Goal: Transaction & Acquisition: Download file/media

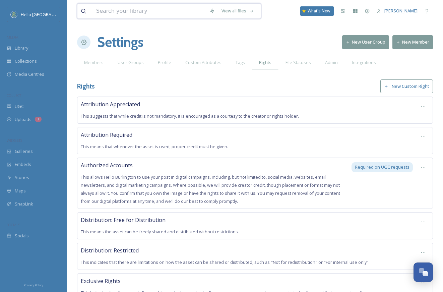
click at [117, 15] on input at bounding box center [149, 11] width 113 height 15
drag, startPoint x: 120, startPoint y: 11, endPoint x: 75, endPoint y: 10, distance: 44.9
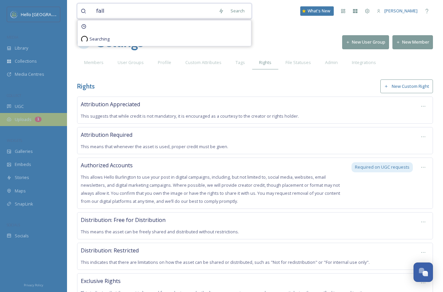
type input "fall"
click at [39, 124] on div "Uploads 1" at bounding box center [33, 119] width 67 height 13
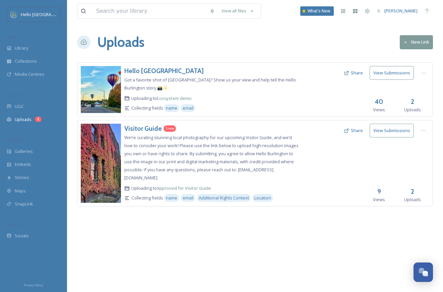
click at [165, 146] on span "We’re curating stunning local photography for our upcoming Visitor Guide, and w…" at bounding box center [211, 157] width 174 height 46
click at [137, 130] on h3 "Visitor Guide" at bounding box center [143, 128] width 38 height 8
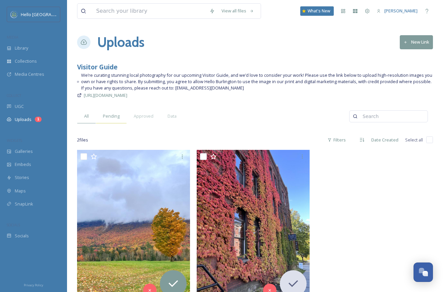
click at [111, 114] on span "Pending" at bounding box center [111, 116] width 17 height 6
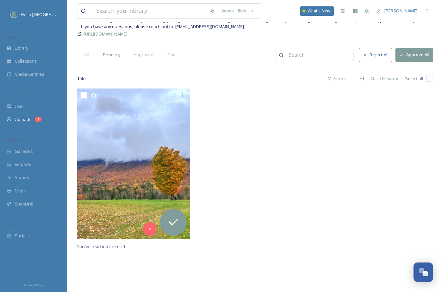
scroll to position [63, 0]
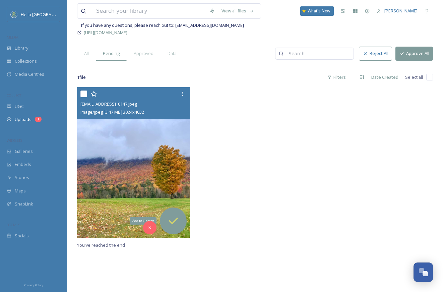
click at [176, 212] on div "Add to Library" at bounding box center [173, 221] width 27 height 27
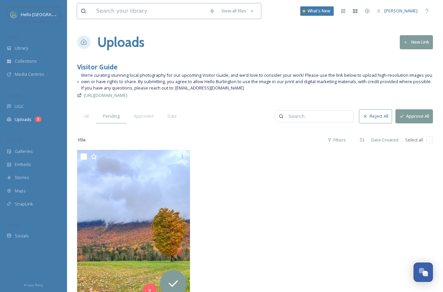
click at [154, 13] on input at bounding box center [149, 11] width 113 height 15
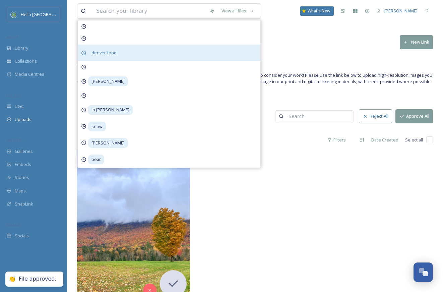
click at [136, 52] on div "denver food" at bounding box center [169, 53] width 183 height 16
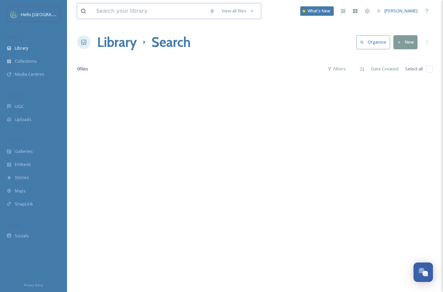
click at [143, 9] on input at bounding box center [149, 11] width 113 height 15
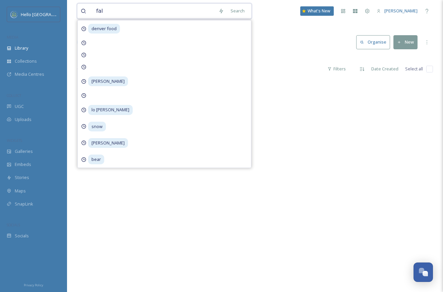
type input "fall"
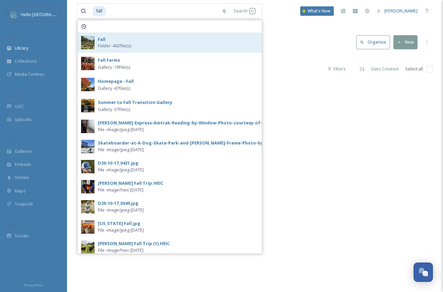
click at [114, 36] on div "Fall Folder - 402 file(s)" at bounding box center [170, 43] width 184 height 20
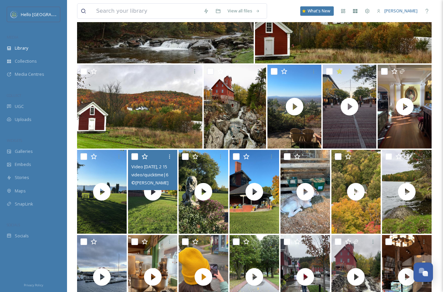
scroll to position [701, 0]
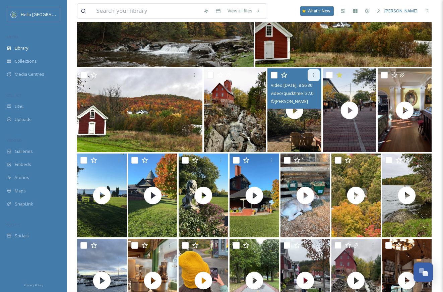
click at [313, 75] on icon at bounding box center [313, 74] width 5 height 5
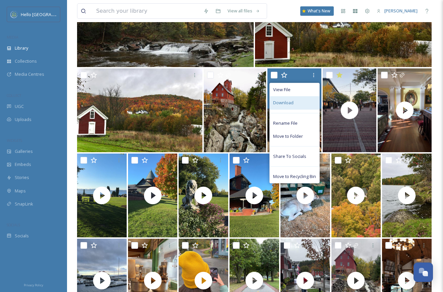
click at [300, 105] on div "Download" at bounding box center [295, 102] width 50 height 13
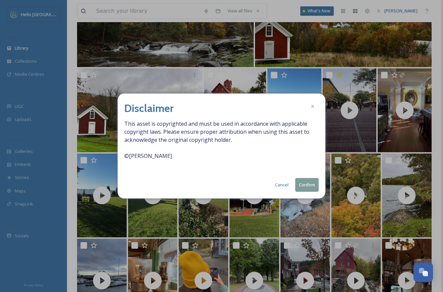
click at [309, 187] on button "Confirm" at bounding box center [306, 185] width 23 height 14
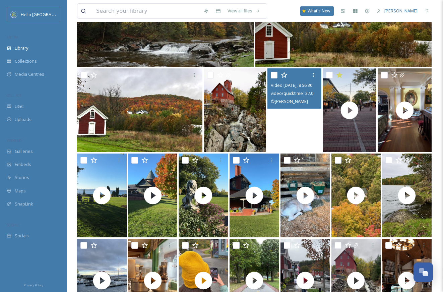
click at [299, 130] on video "Video Oct 17 2024, 8 56 30 AM.mov" at bounding box center [295, 110] width 54 height 84
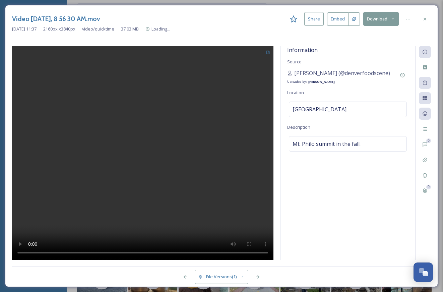
click at [380, 18] on button "Download" at bounding box center [381, 19] width 36 height 14
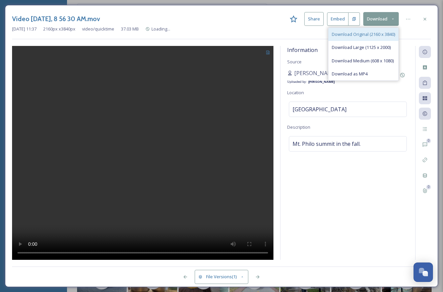
click at [382, 35] on span "Download Original (2160 x 3840)" at bounding box center [363, 34] width 63 height 6
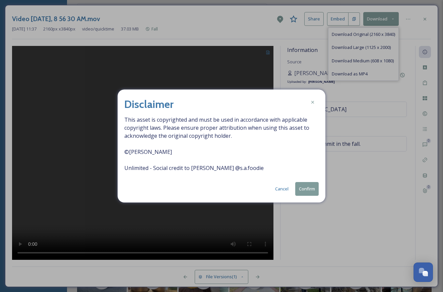
click at [309, 190] on button "Confirm" at bounding box center [306, 189] width 23 height 14
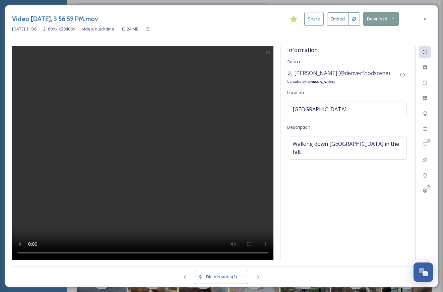
click at [387, 19] on button "Download" at bounding box center [381, 19] width 36 height 14
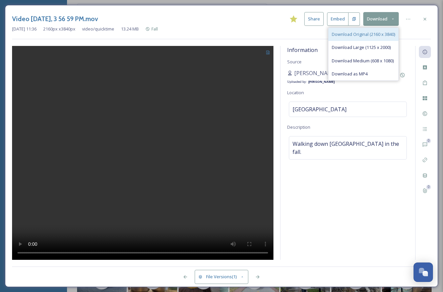
click at [375, 34] on span "Download Original (2160 x 3840)" at bounding box center [363, 34] width 63 height 6
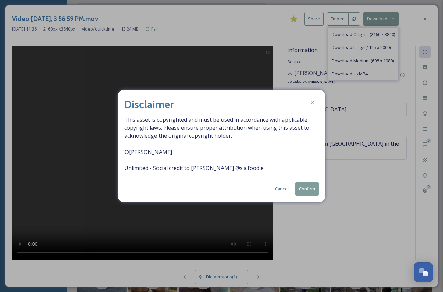
click at [302, 195] on button "Confirm" at bounding box center [306, 189] width 23 height 14
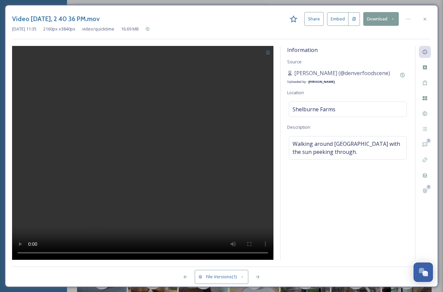
click at [393, 18] on icon at bounding box center [393, 19] width 4 height 4
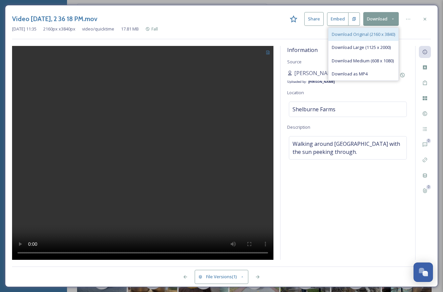
click at [373, 39] on div "Download Original (2160 x 3840)" at bounding box center [364, 34] width 70 height 13
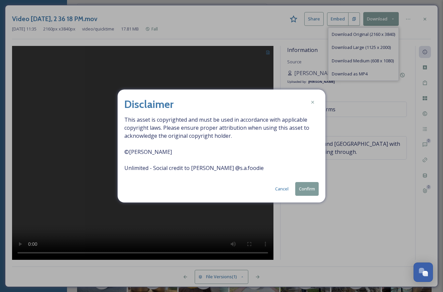
click at [310, 186] on button "Confirm" at bounding box center [306, 189] width 23 height 14
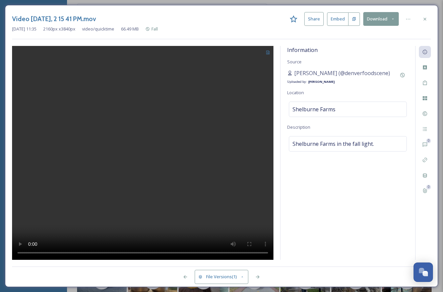
click at [394, 20] on icon at bounding box center [393, 19] width 4 height 4
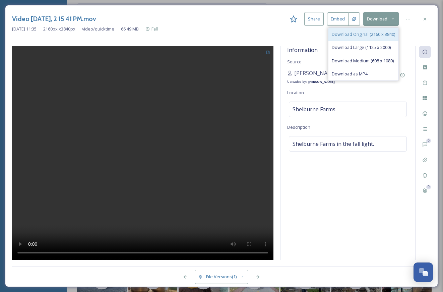
click at [374, 34] on span "Download Original (2160 x 3840)" at bounding box center [363, 34] width 63 height 6
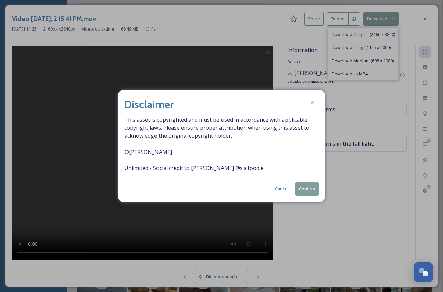
click at [302, 192] on button "Confirm" at bounding box center [306, 189] width 23 height 14
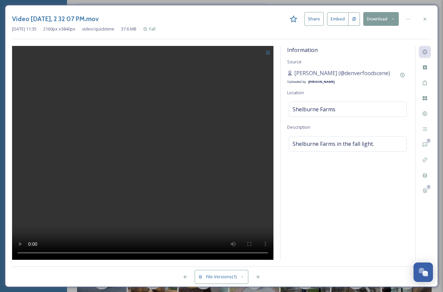
click at [393, 20] on icon at bounding box center [393, 19] width 4 height 4
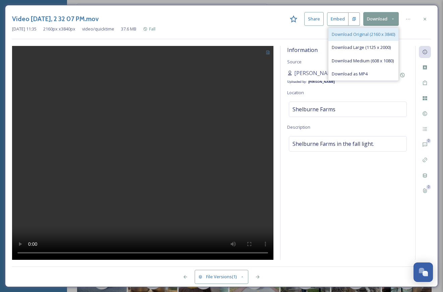
click at [382, 31] on span "Download Original (2160 x 3840)" at bounding box center [363, 34] width 63 height 6
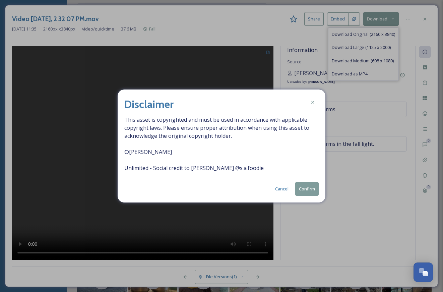
click at [310, 191] on button "Confirm" at bounding box center [306, 189] width 23 height 14
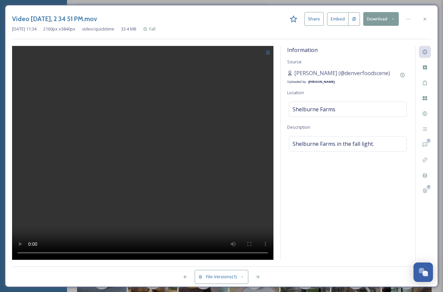
click at [393, 15] on button "Download" at bounding box center [381, 19] width 36 height 14
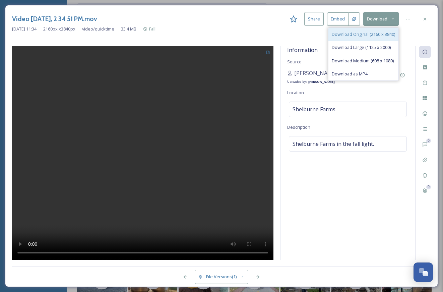
click at [379, 35] on span "Download Original (2160 x 3840)" at bounding box center [363, 34] width 63 height 6
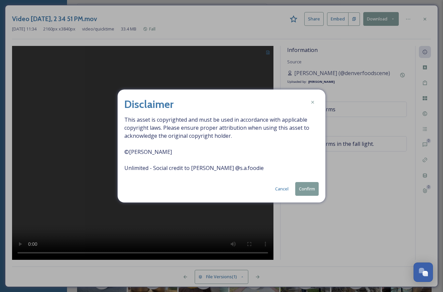
click at [307, 194] on button "Confirm" at bounding box center [306, 189] width 23 height 14
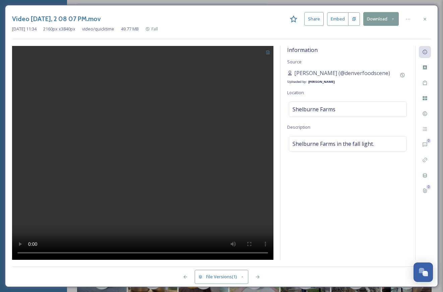
click at [394, 21] on button "Download" at bounding box center [381, 19] width 36 height 14
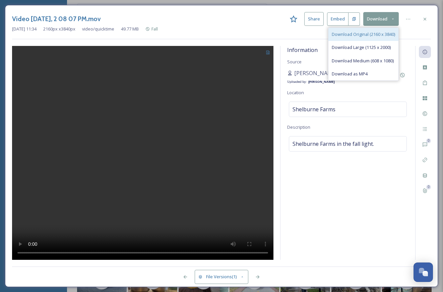
click at [382, 36] on span "Download Original (2160 x 3840)" at bounding box center [363, 34] width 63 height 6
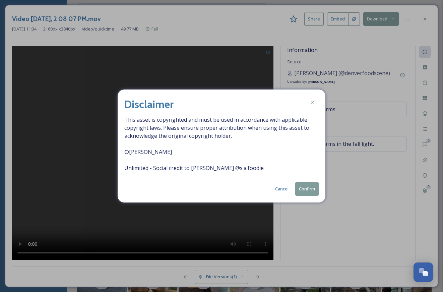
click at [309, 188] on button "Confirm" at bounding box center [306, 189] width 23 height 14
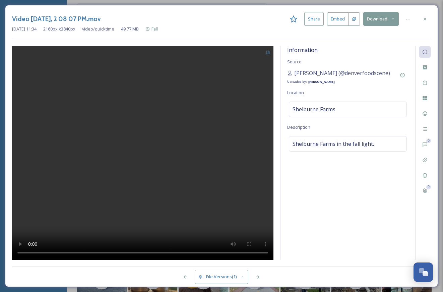
click at [372, 212] on div "Information Source [PERSON_NAME] (@denverfoodscene) Uploaded by: [PERSON_NAME] …" at bounding box center [348, 153] width 135 height 214
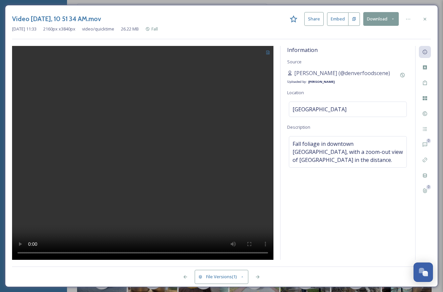
click at [392, 19] on icon at bounding box center [393, 19] width 4 height 4
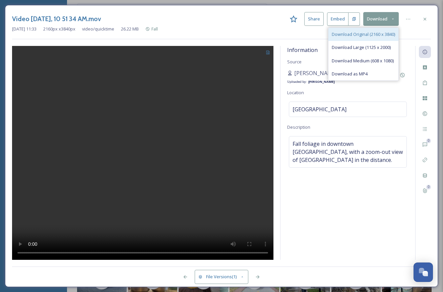
click at [379, 36] on span "Download Original (2160 x 3840)" at bounding box center [363, 34] width 63 height 6
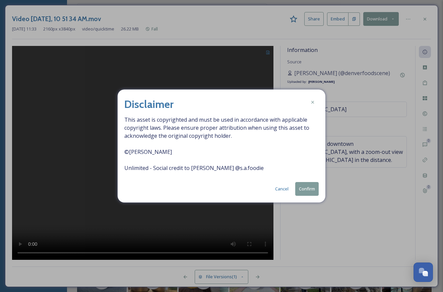
click at [311, 189] on button "Confirm" at bounding box center [306, 189] width 23 height 14
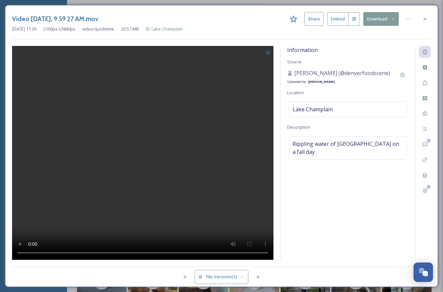
click at [391, 21] on button "Download" at bounding box center [381, 19] width 36 height 14
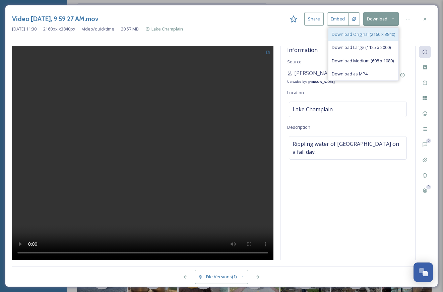
click at [384, 34] on span "Download Original (2160 x 3840)" at bounding box center [363, 34] width 63 height 6
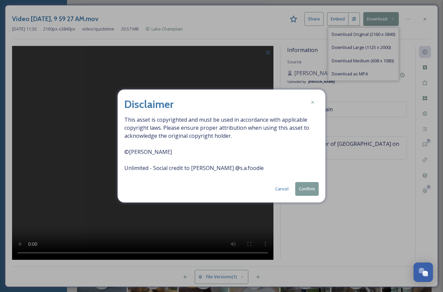
click at [304, 189] on button "Confirm" at bounding box center [306, 189] width 23 height 14
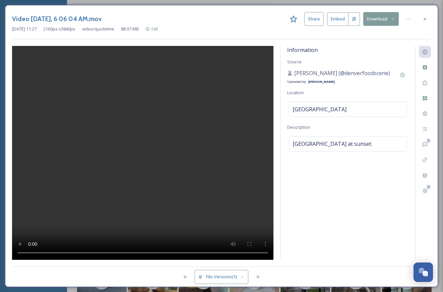
click at [387, 16] on button "Download" at bounding box center [381, 19] width 36 height 14
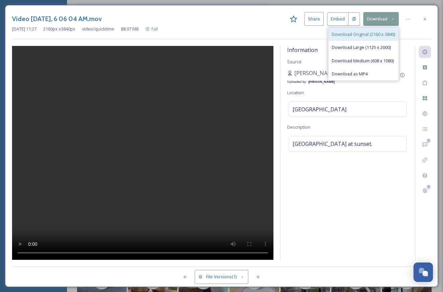
click at [369, 39] on div "Download Original (2160 x 3840)" at bounding box center [364, 34] width 70 height 13
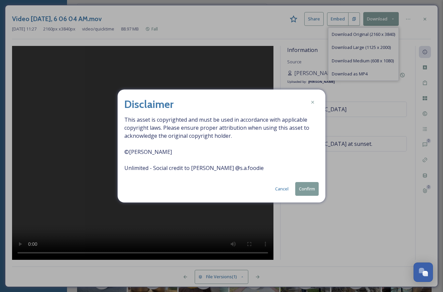
click at [312, 190] on button "Confirm" at bounding box center [306, 189] width 23 height 14
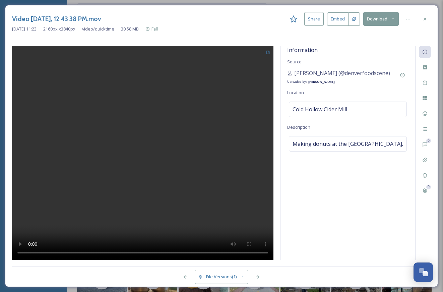
click at [385, 17] on button "Download" at bounding box center [381, 19] width 36 height 14
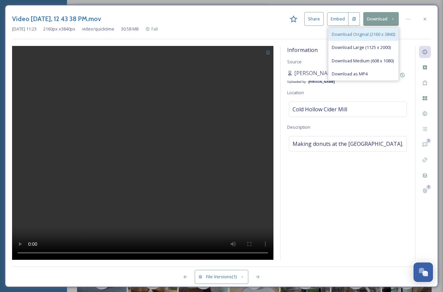
click at [381, 31] on span "Download Original (2160 x 3840)" at bounding box center [363, 34] width 63 height 6
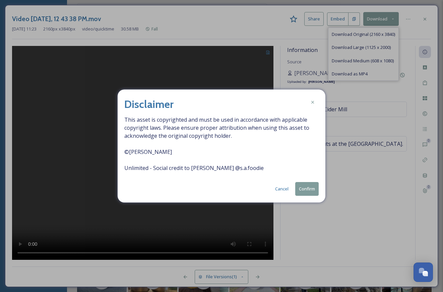
click at [310, 193] on button "Confirm" at bounding box center [306, 189] width 23 height 14
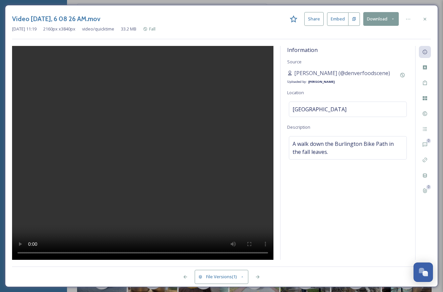
click at [389, 15] on button "Download" at bounding box center [381, 19] width 36 height 14
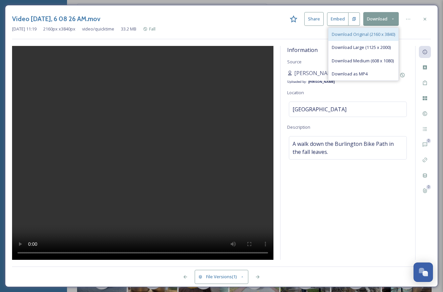
click at [384, 33] on span "Download Original (2160 x 3840)" at bounding box center [363, 34] width 63 height 6
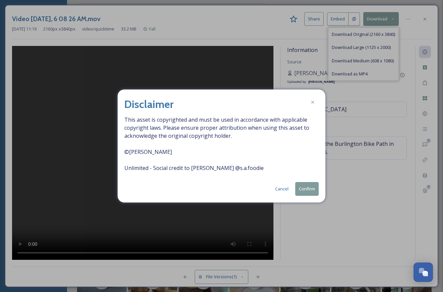
click at [306, 189] on button "Confirm" at bounding box center [306, 189] width 23 height 14
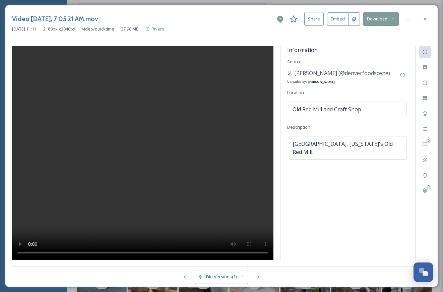
click at [391, 20] on button "Download" at bounding box center [381, 19] width 36 height 14
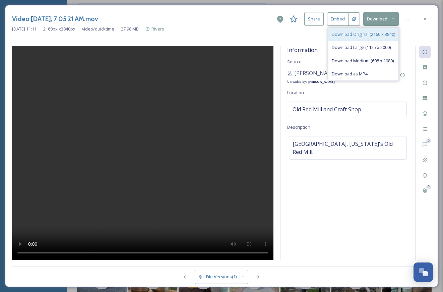
click at [383, 32] on span "Download Original (2160 x 3840)" at bounding box center [363, 34] width 63 height 6
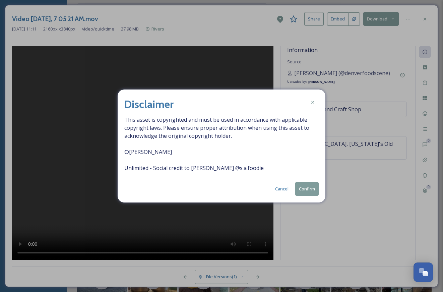
click at [301, 183] on button "Confirm" at bounding box center [306, 189] width 23 height 14
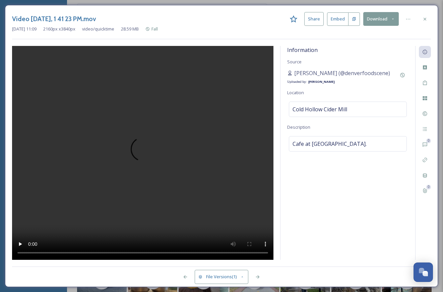
click at [390, 37] on div "Video [DATE], 1 41 23 PM.mov Share Embed Download [DATE] 11:09 2160 px x 3840 p…" at bounding box center [221, 25] width 419 height 27
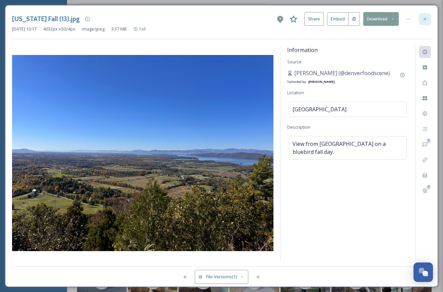
click at [423, 20] on icon at bounding box center [424, 18] width 5 height 5
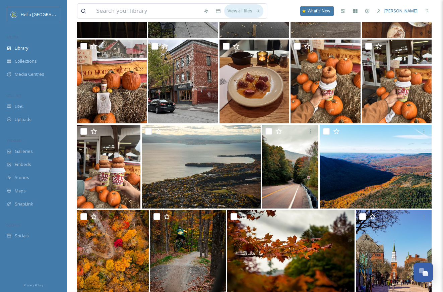
scroll to position [1111, 0]
